Goal: Obtain resource: Download file/media

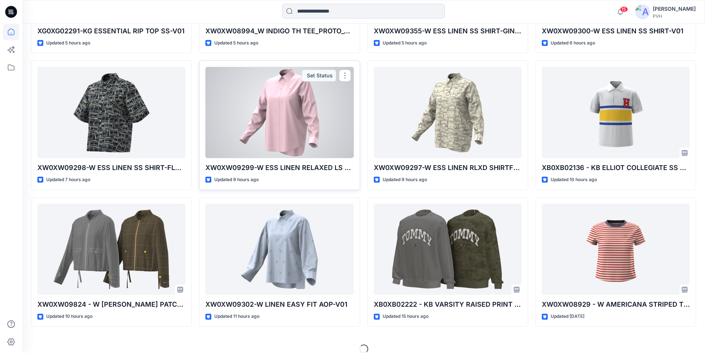
scroll to position [333, 0]
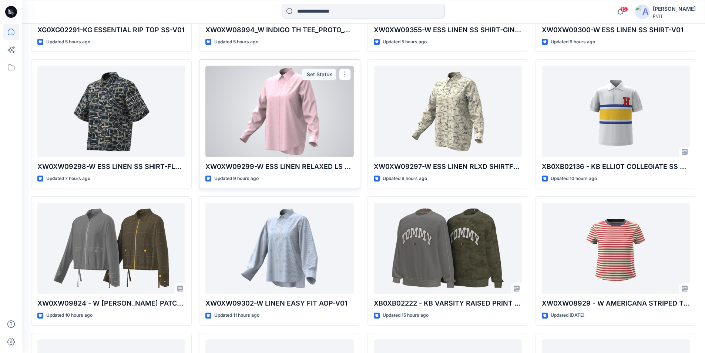
click at [297, 127] on div at bounding box center [279, 110] width 148 height 91
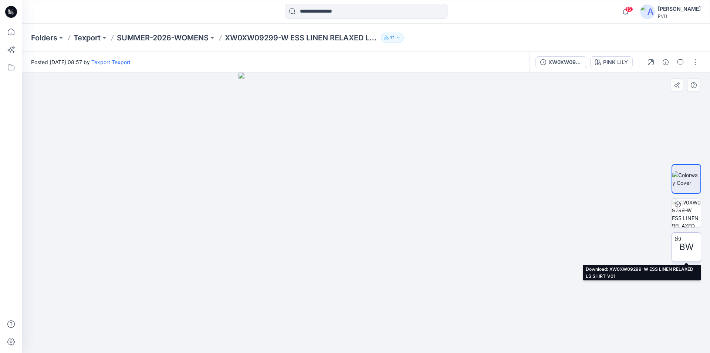
click at [684, 241] on span "BW" at bounding box center [687, 246] width 14 height 13
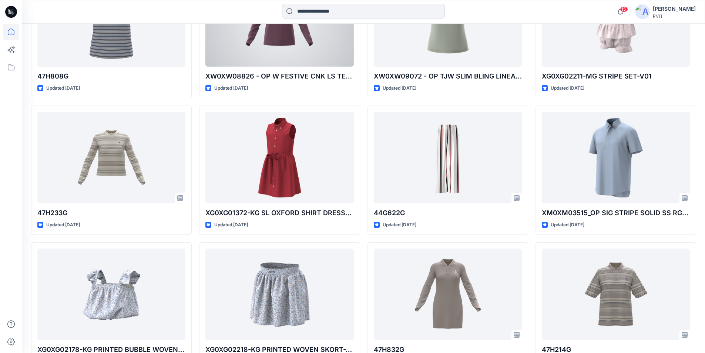
scroll to position [1564, 0]
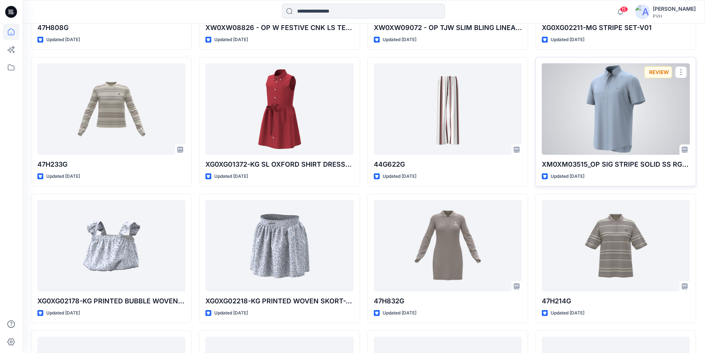
click at [607, 111] on div at bounding box center [616, 108] width 148 height 91
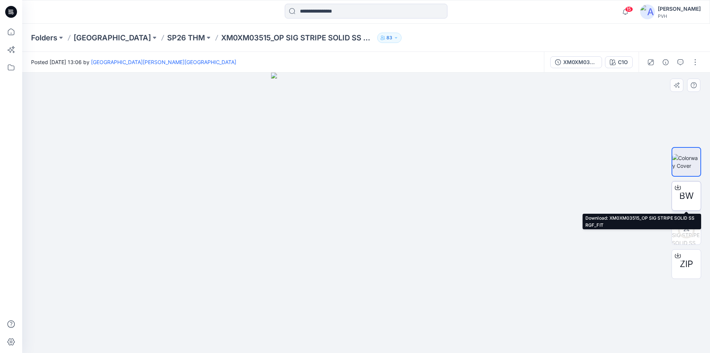
click at [686, 193] on span "BW" at bounding box center [687, 195] width 14 height 13
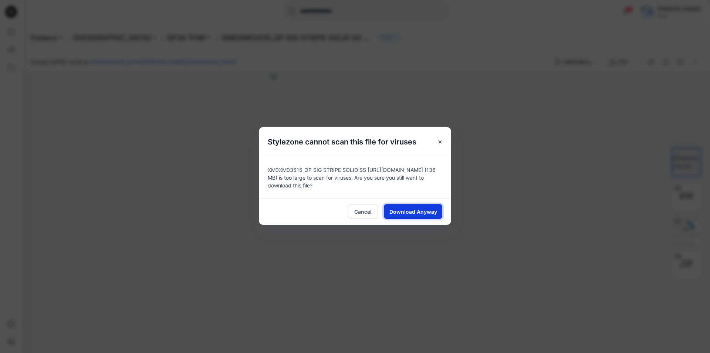
click at [415, 209] on span "Download Anyway" at bounding box center [414, 212] width 48 height 8
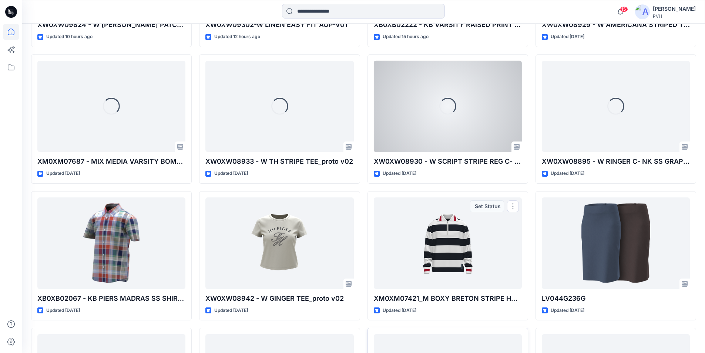
scroll to position [500, 0]
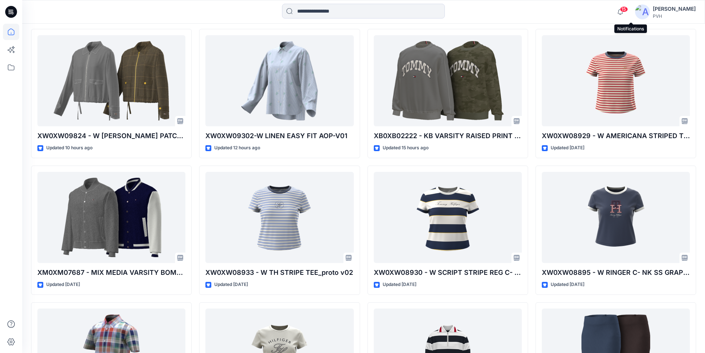
click at [628, 7] on span "15" at bounding box center [624, 9] width 8 height 6
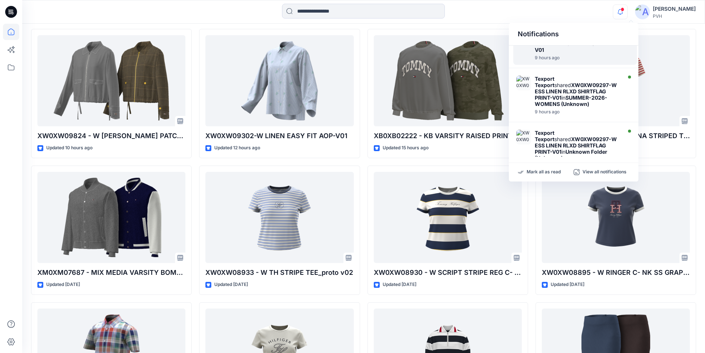
scroll to position [404, 0]
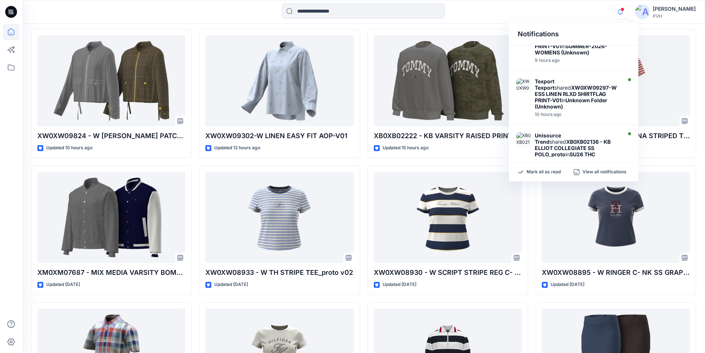
click at [497, 16] on div at bounding box center [363, 12] width 341 height 16
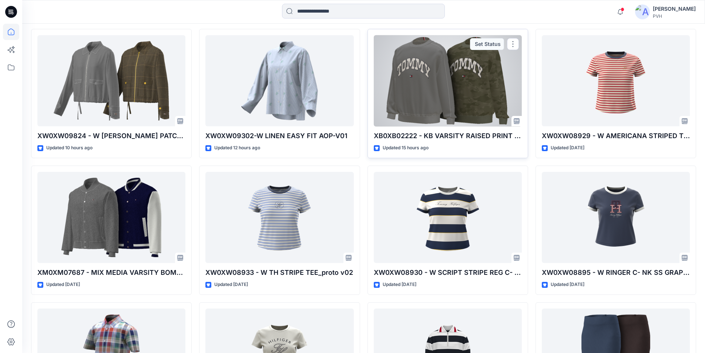
scroll to position [463, 0]
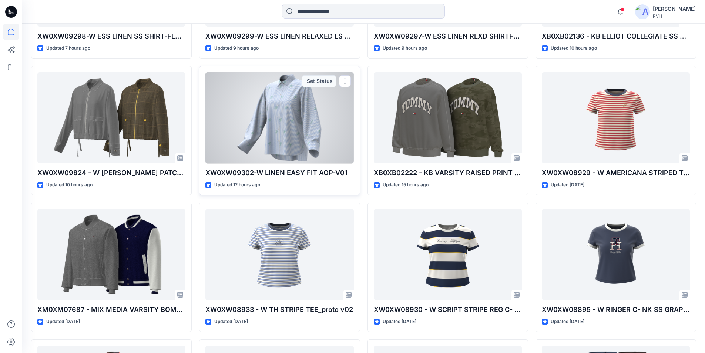
click at [268, 117] on div at bounding box center [279, 117] width 148 height 91
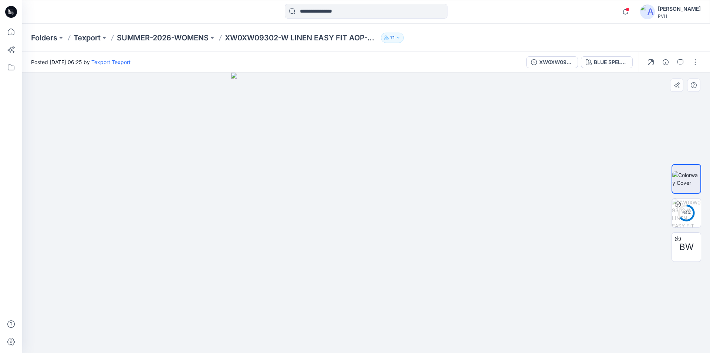
drag, startPoint x: 462, startPoint y: 310, endPoint x: 515, endPoint y: 295, distance: 55.1
click at [486, 312] on img at bounding box center [366, 213] width 270 height 280
click at [544, 259] on div at bounding box center [366, 213] width 688 height 280
click at [544, 258] on div at bounding box center [366, 213] width 688 height 280
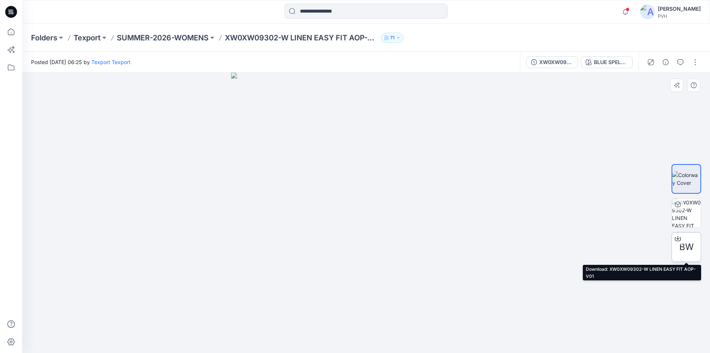
click at [685, 245] on span "BW" at bounding box center [687, 246] width 14 height 13
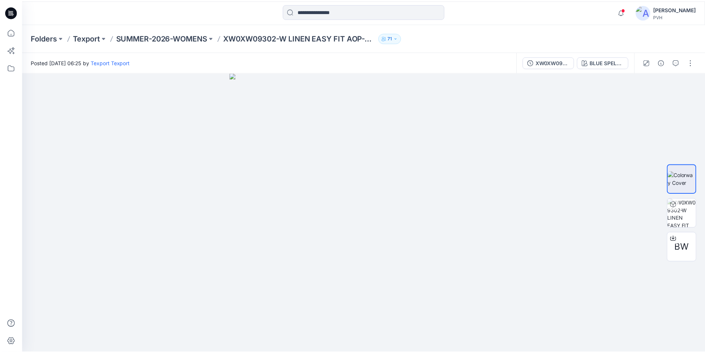
scroll to position [463, 0]
